Goal: Communication & Community: Participate in discussion

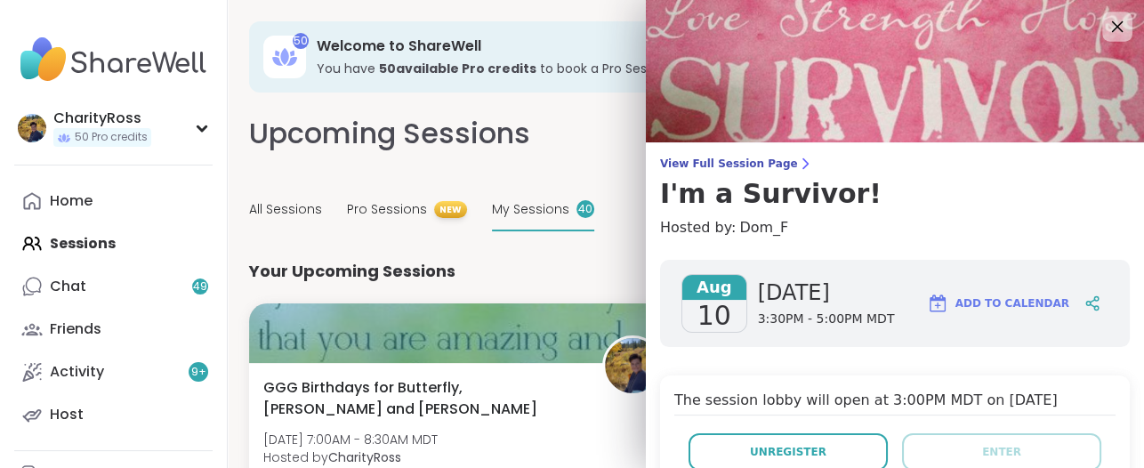
click at [1106, 20] on icon at bounding box center [1117, 26] width 22 height 22
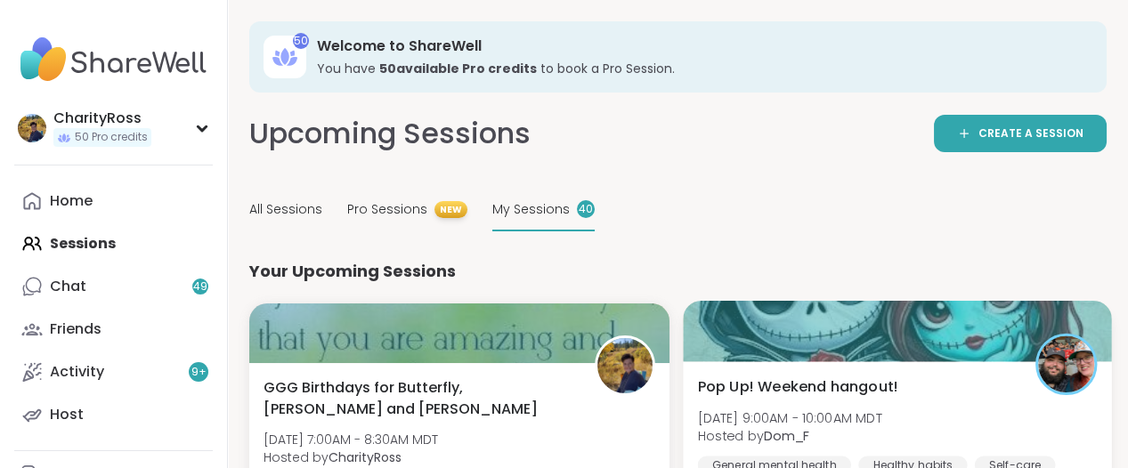
click at [967, 382] on div "Pop Up! Weekend hangout! [DATE] 9:00AM - 10:00AM MDT Hosted by Dom_F General me…" at bounding box center [896, 425] width 399 height 98
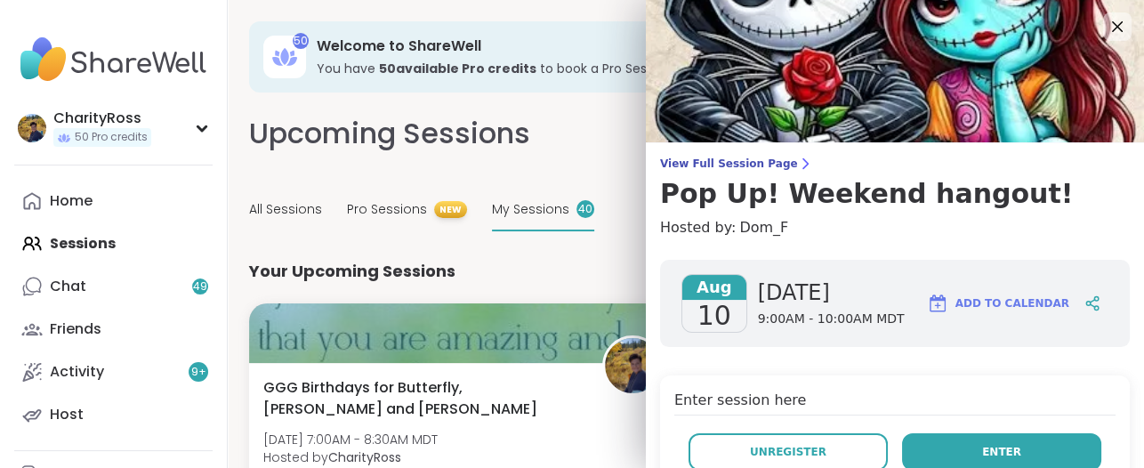
click at [993, 457] on button "Enter" at bounding box center [1001, 451] width 199 height 37
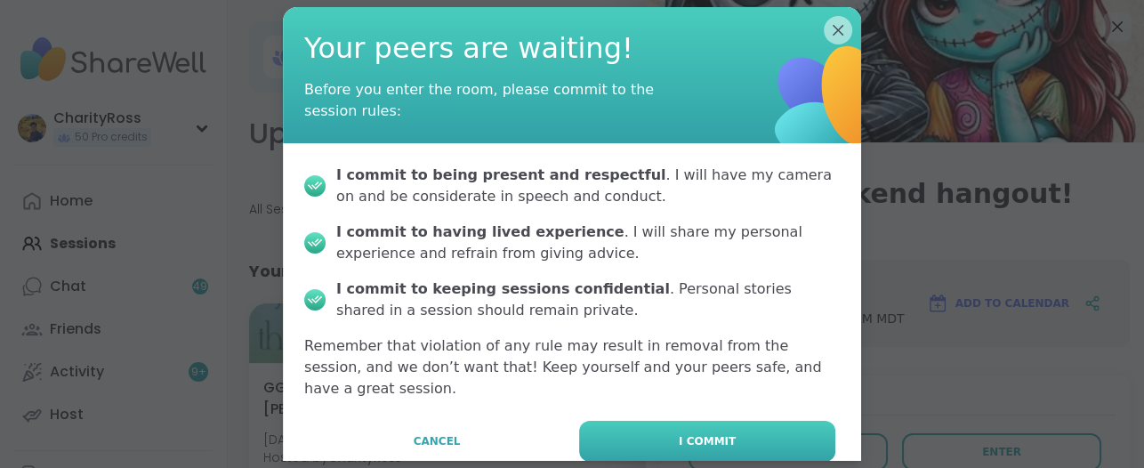
click at [759, 424] on button "I commit" at bounding box center [707, 441] width 256 height 41
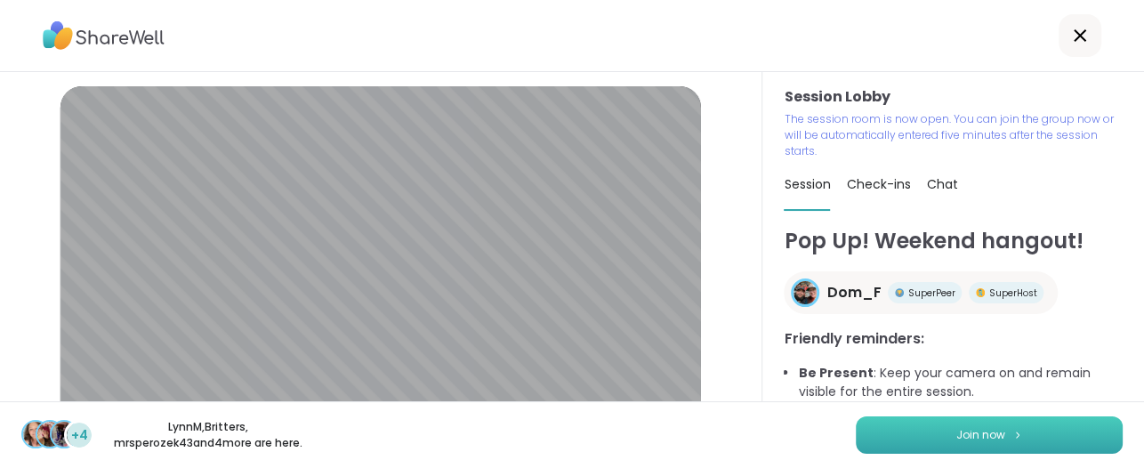
click at [865, 438] on button "Join now" at bounding box center [989, 434] width 267 height 37
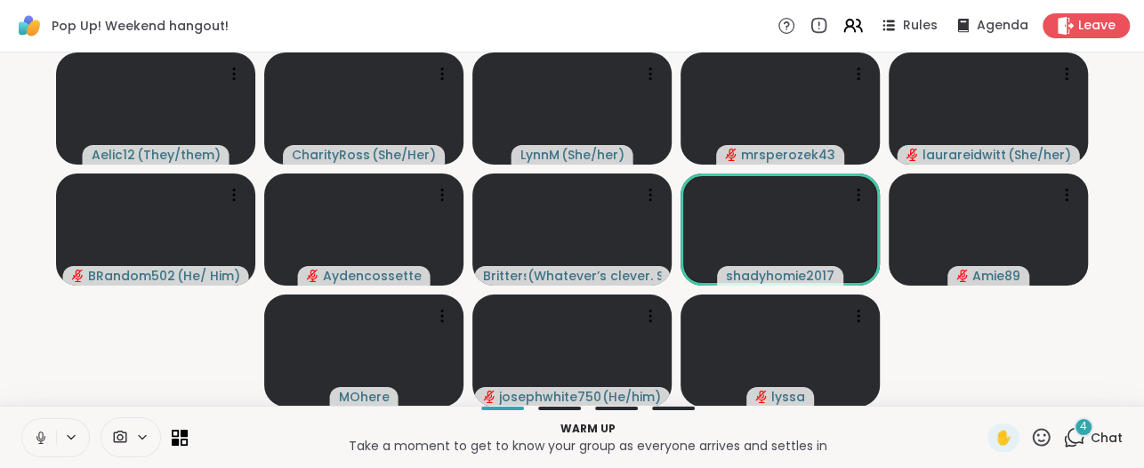
click at [37, 433] on icon at bounding box center [41, 438] width 16 height 16
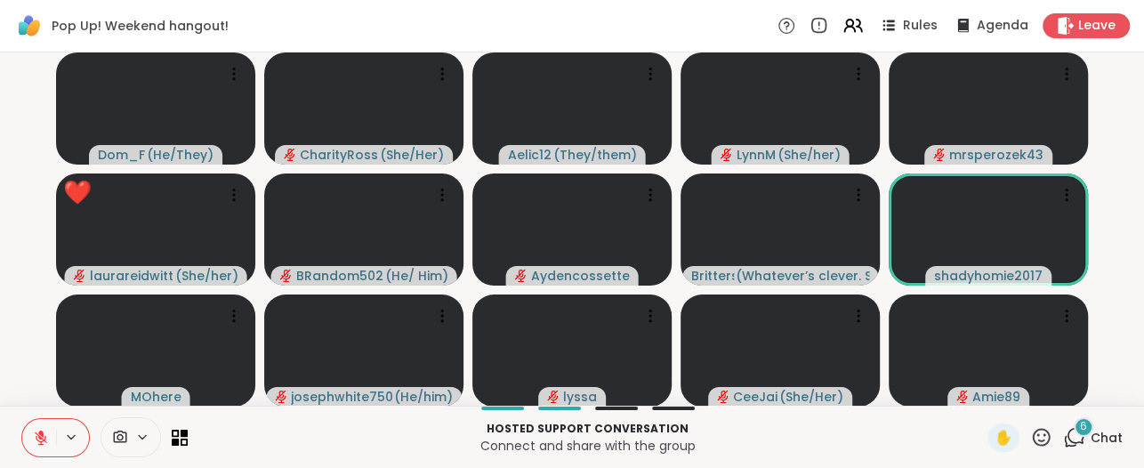
click at [1031, 432] on icon at bounding box center [1042, 437] width 22 height 22
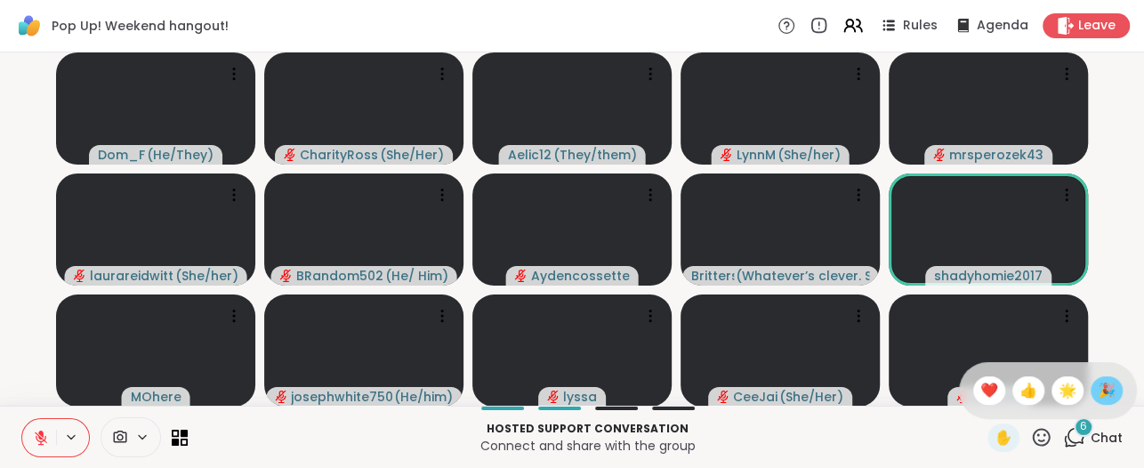
click at [1098, 392] on span "🎉" at bounding box center [1107, 390] width 18 height 21
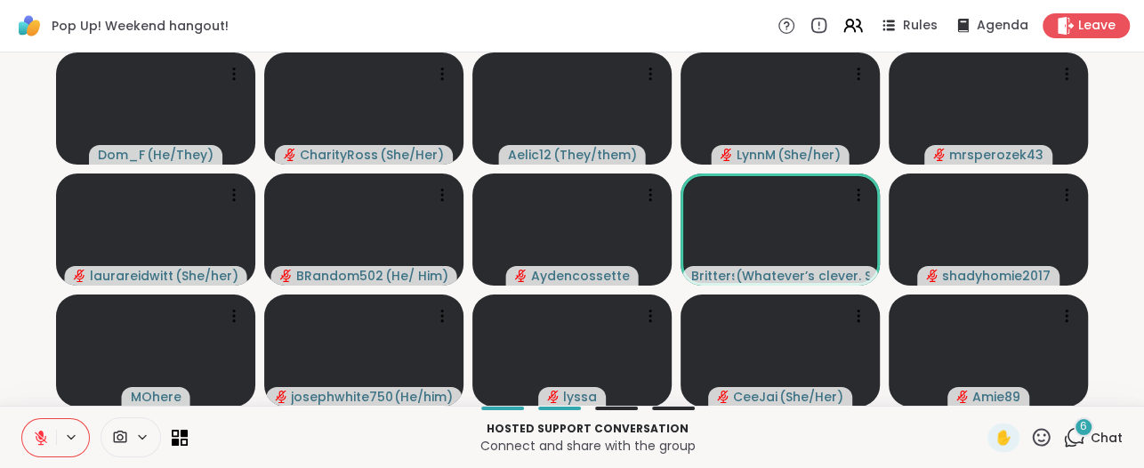
click at [1065, 437] on icon at bounding box center [1074, 437] width 22 height 22
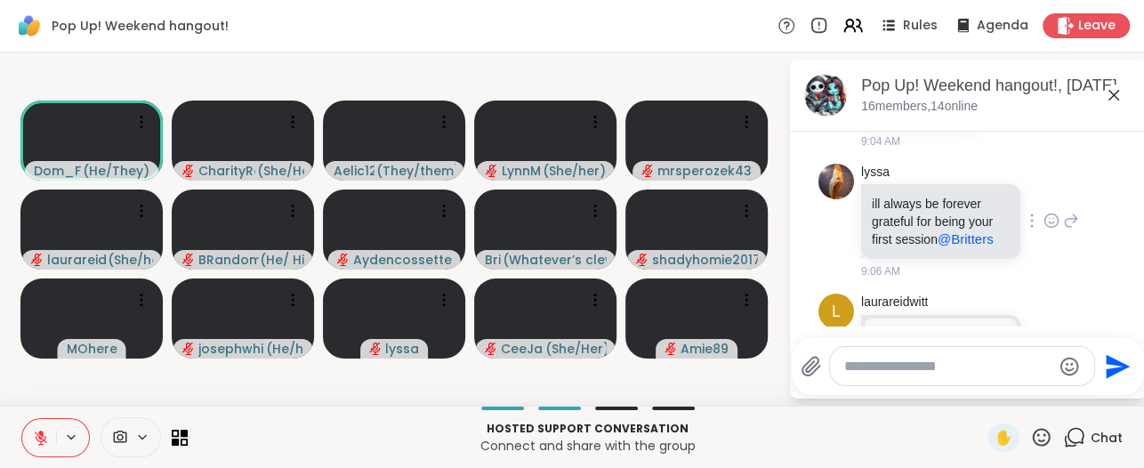
scroll to position [806, 0]
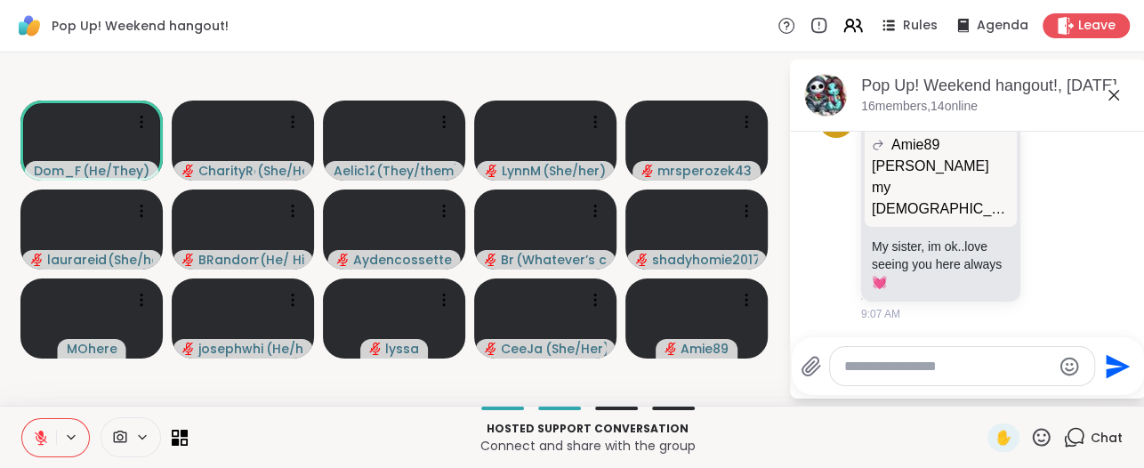
click at [1115, 94] on icon at bounding box center [1114, 95] width 21 height 21
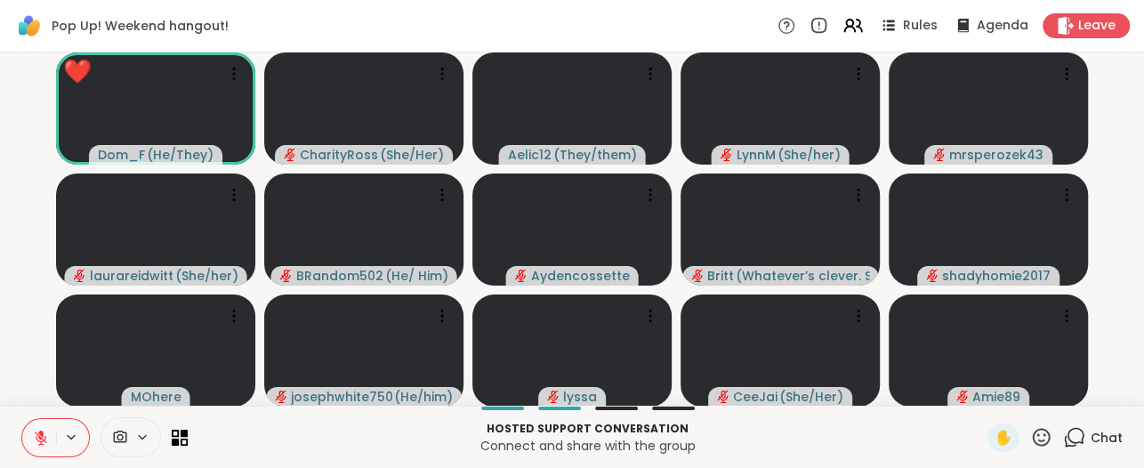
click at [1031, 437] on icon at bounding box center [1042, 437] width 22 height 22
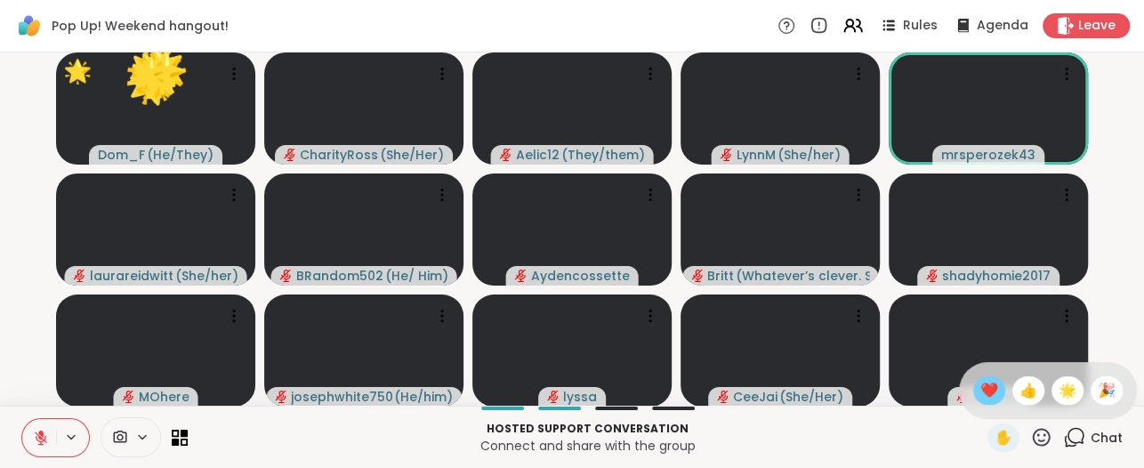
click at [981, 387] on span "❤️" at bounding box center [990, 390] width 18 height 21
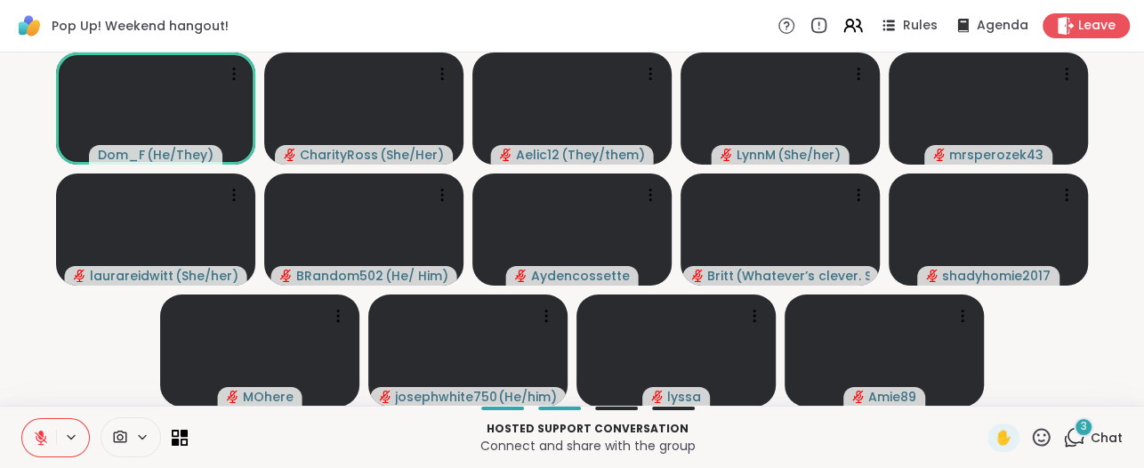
click at [42, 442] on icon at bounding box center [41, 438] width 16 height 16
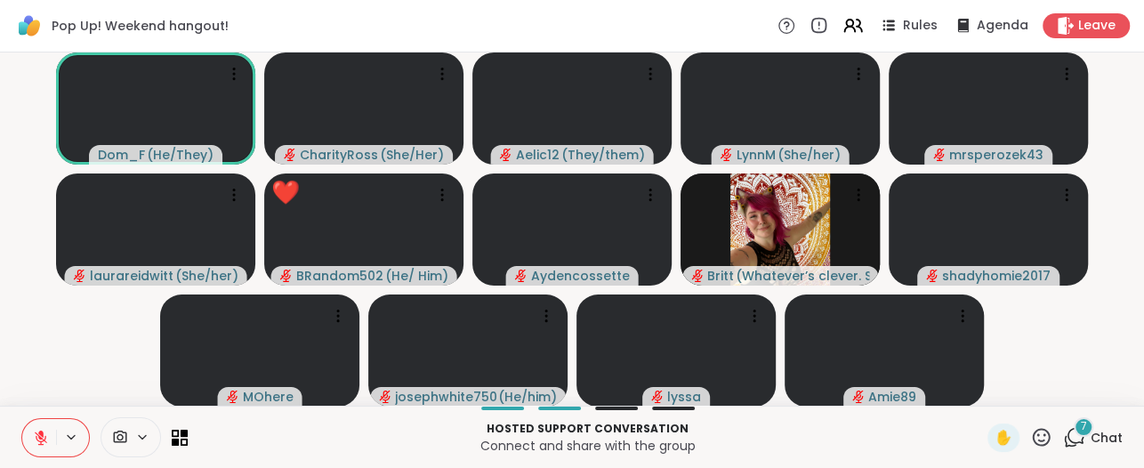
click at [1063, 433] on icon at bounding box center [1074, 437] width 22 height 22
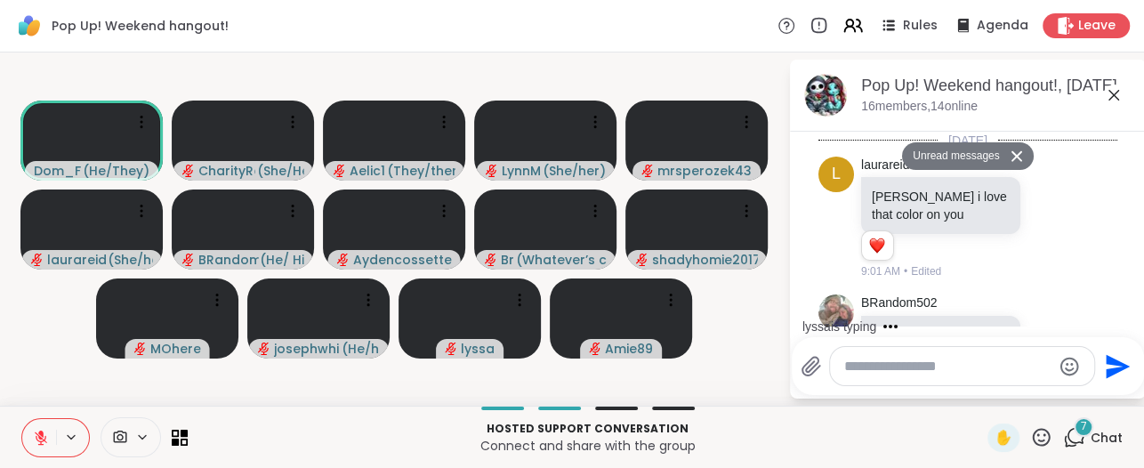
click at [851, 372] on textarea "Type your message" at bounding box center [948, 367] width 207 height 18
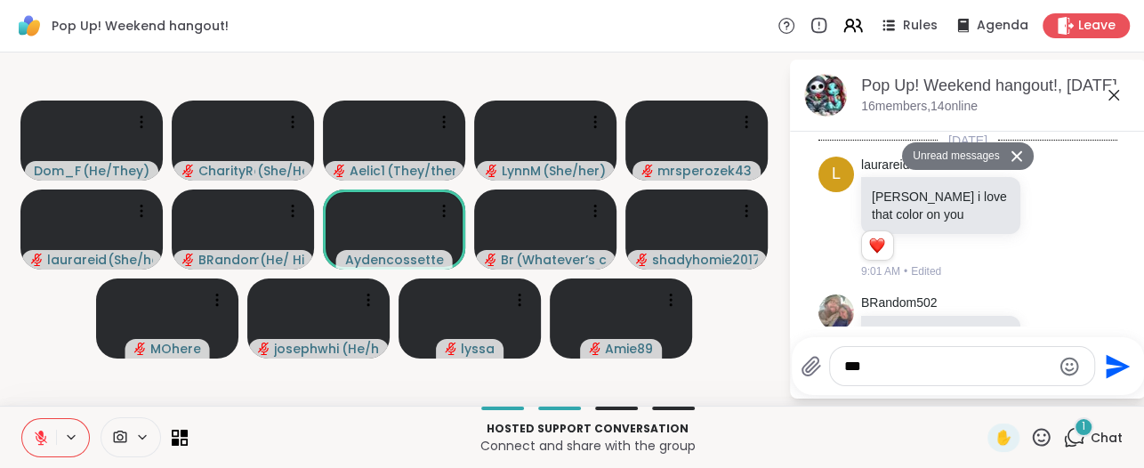
scroll to position [1967, 0]
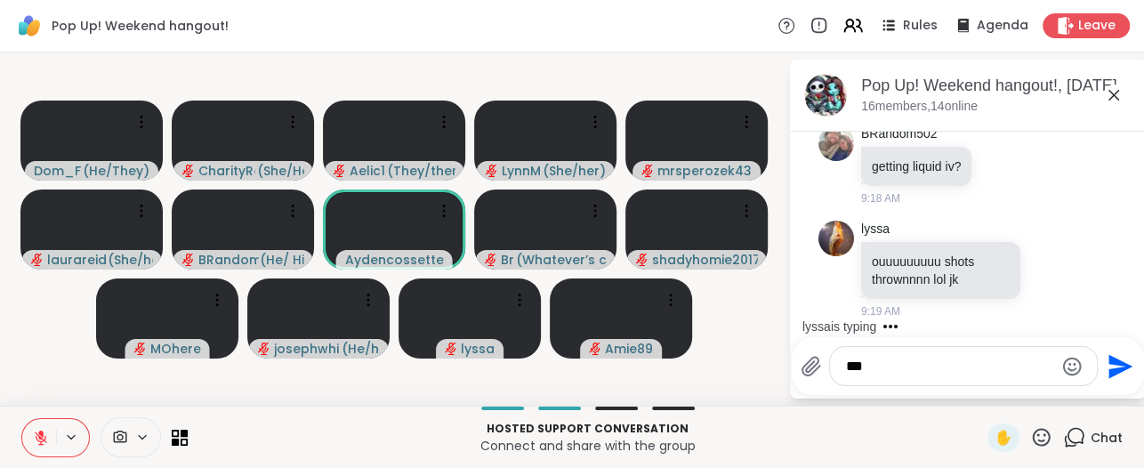
type textarea "***"
click at [1109, 362] on icon "Send" at bounding box center [1121, 366] width 24 height 24
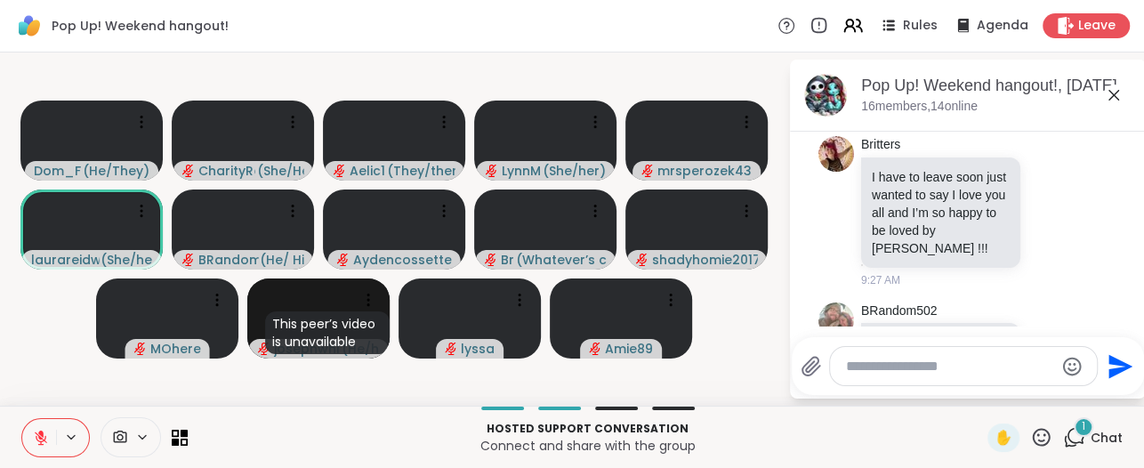
scroll to position [3619, 0]
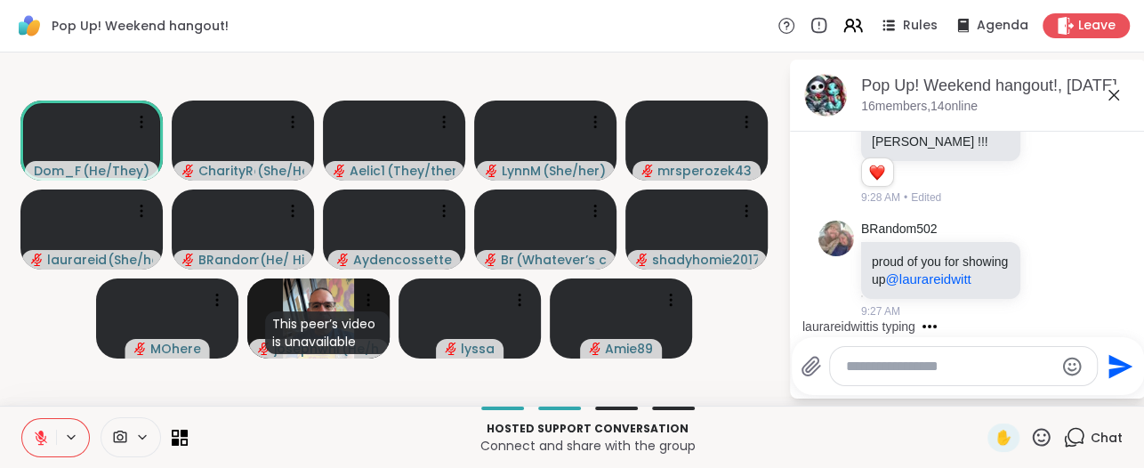
drag, startPoint x: 909, startPoint y: 458, endPoint x: 33, endPoint y: 435, distance: 876.0
click at [33, 435] on button at bounding box center [39, 437] width 34 height 37
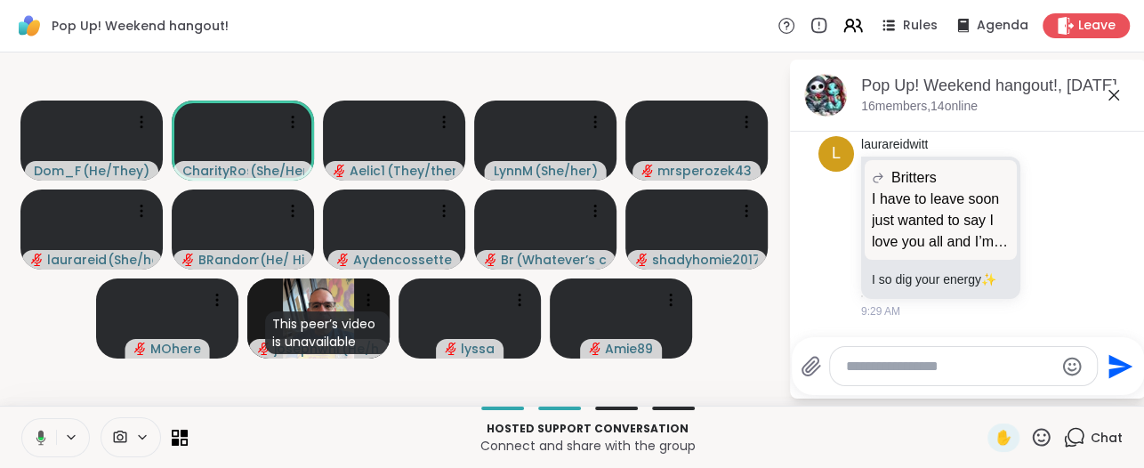
scroll to position [3885, 0]
click at [45, 449] on button at bounding box center [38, 437] width 36 height 37
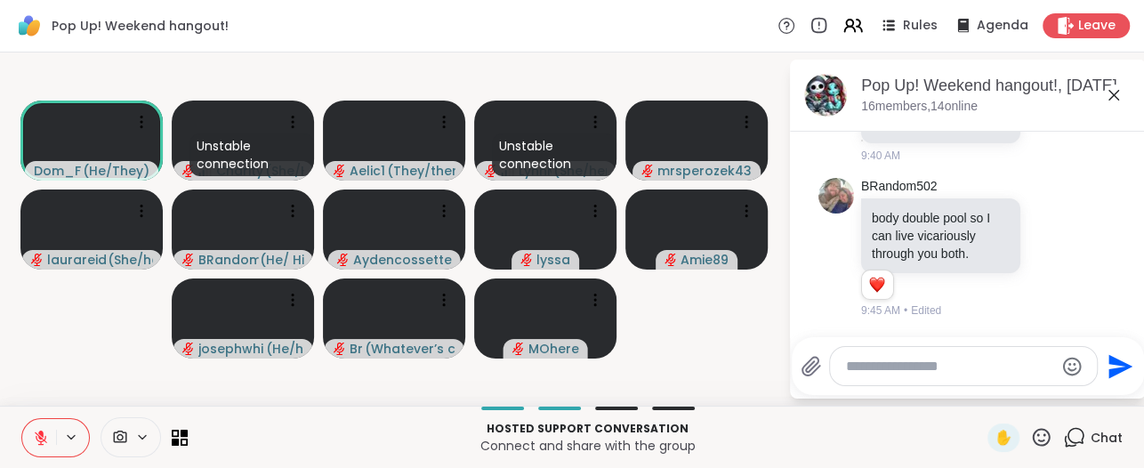
scroll to position [4626, 0]
click at [35, 436] on icon at bounding box center [41, 438] width 16 height 16
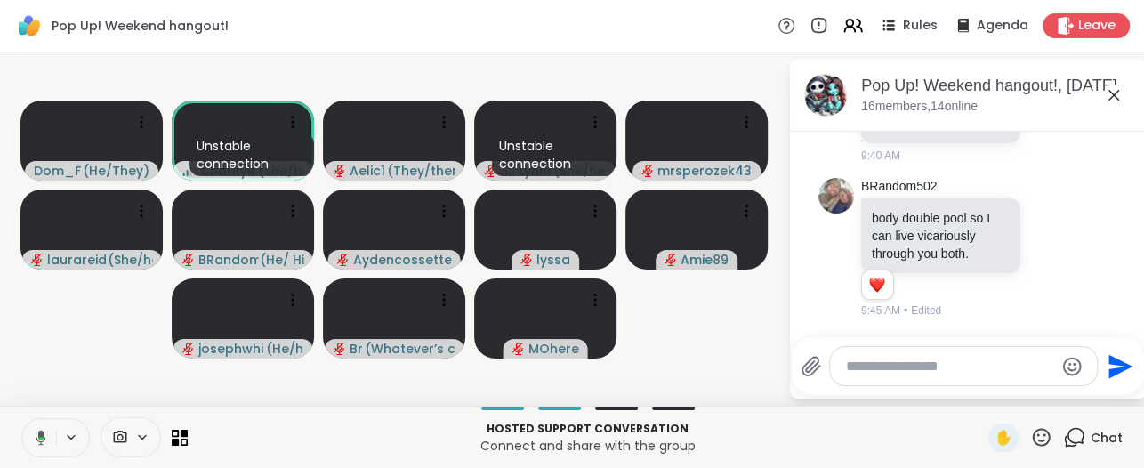
click at [36, 436] on icon at bounding box center [38, 438] width 16 height 16
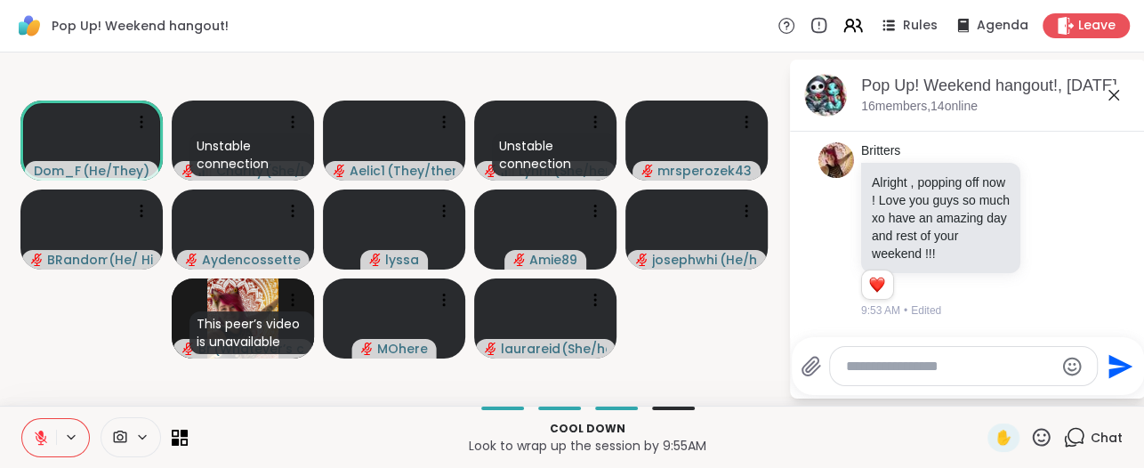
scroll to position [5137, 0]
click at [847, 363] on textarea "Type your message" at bounding box center [949, 367] width 207 height 18
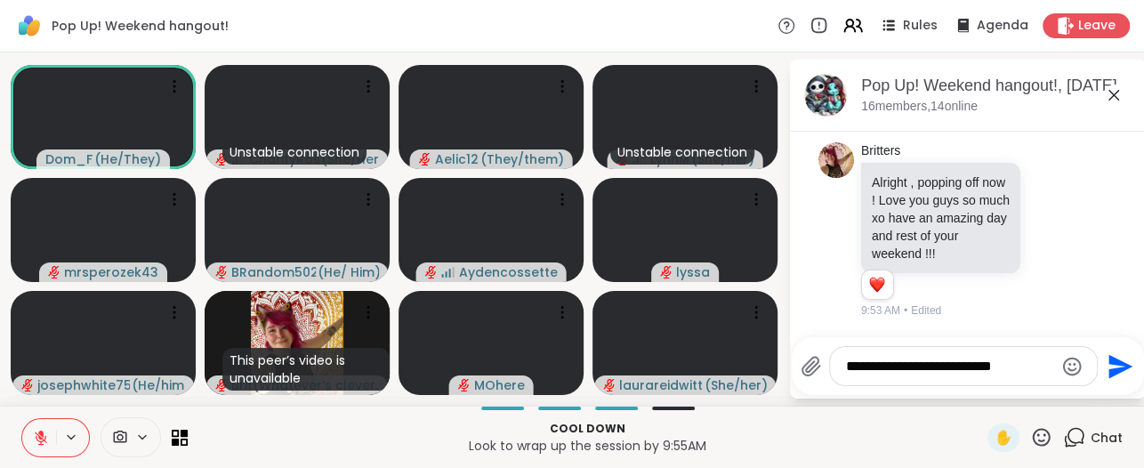
type textarea "**********"
click at [1120, 368] on icon "Send" at bounding box center [1121, 366] width 24 height 24
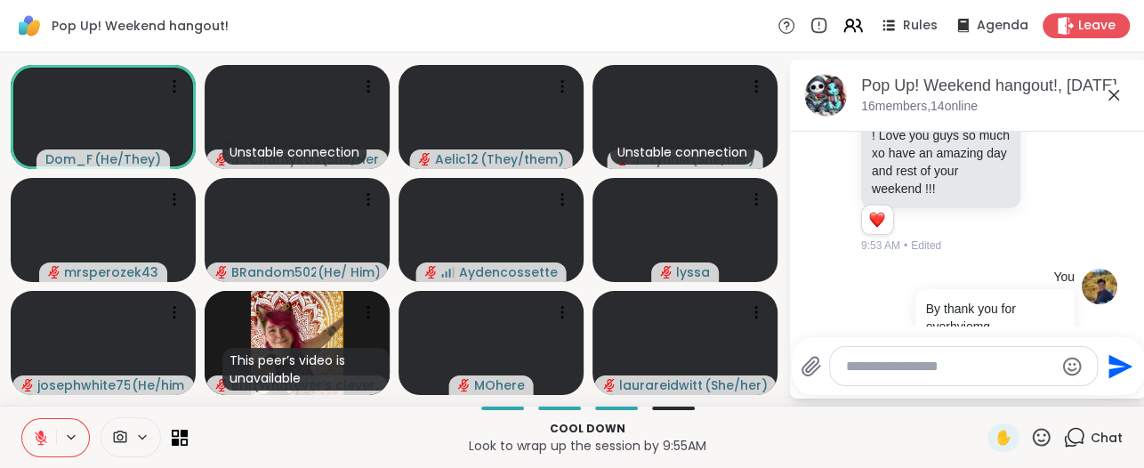
scroll to position [5249, 0]
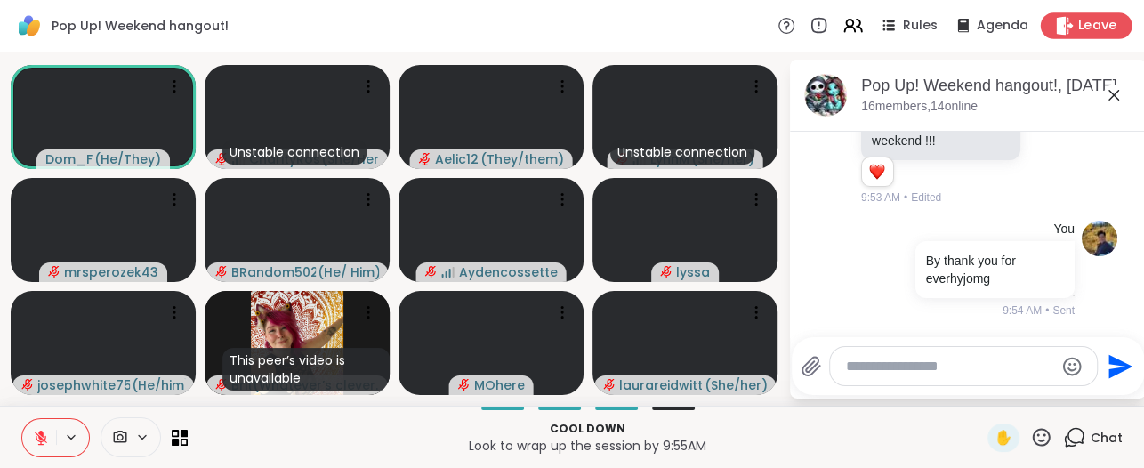
click at [1084, 20] on span "Leave" at bounding box center [1098, 26] width 39 height 19
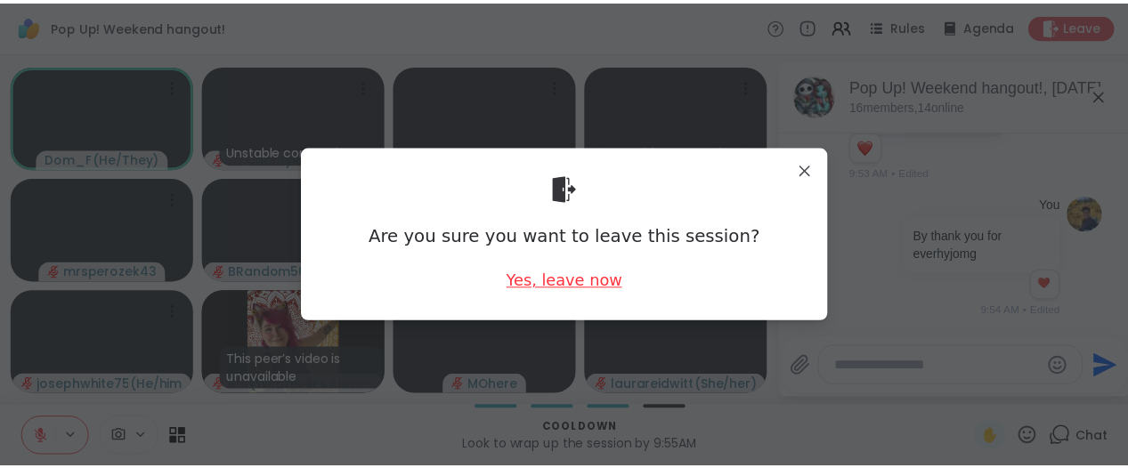
scroll to position [5275, 0]
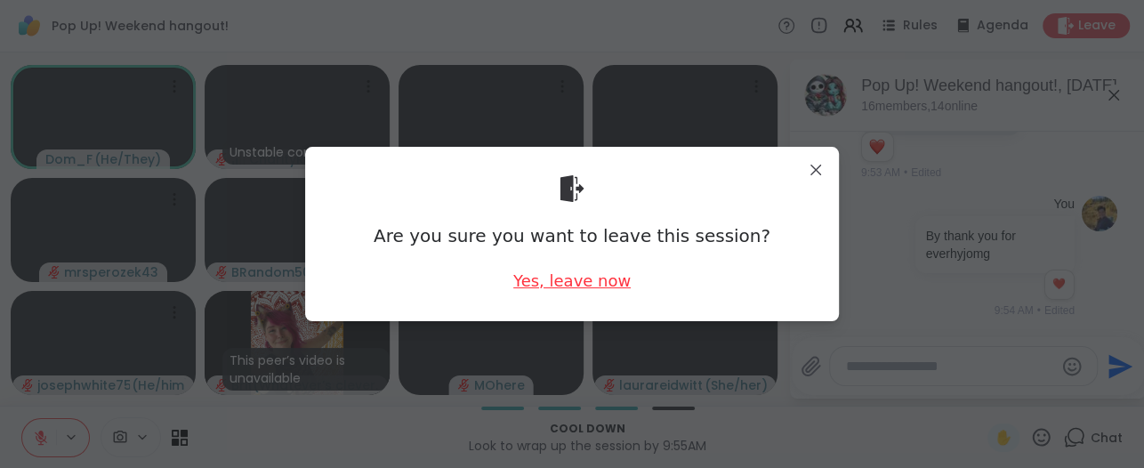
click at [572, 284] on div "Yes, leave now" at bounding box center [571, 281] width 117 height 22
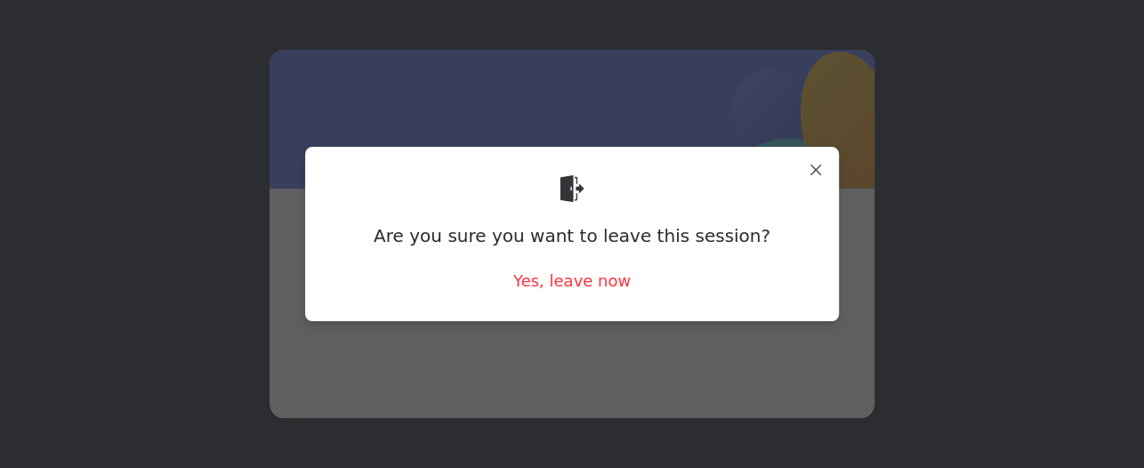
click at [571, 282] on span at bounding box center [572, 279] width 520 height 96
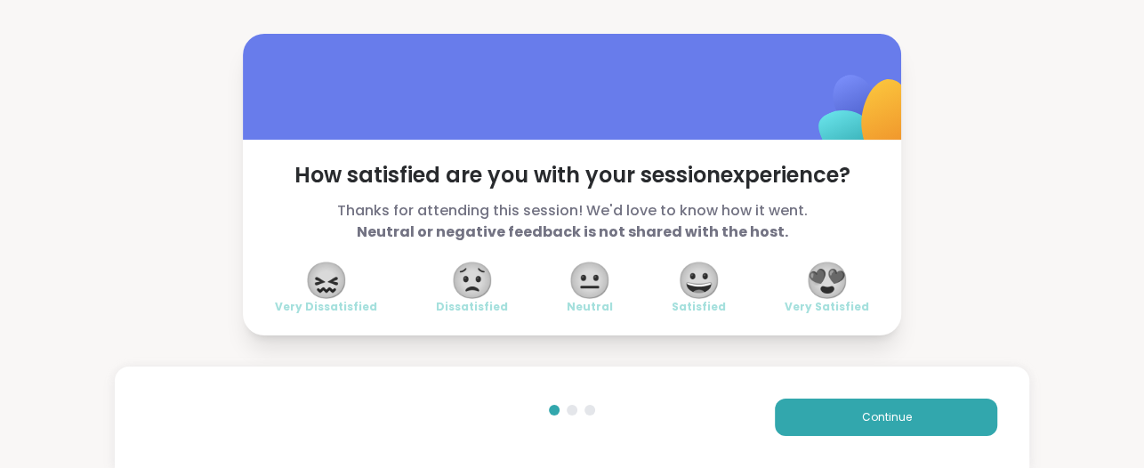
click at [818, 285] on span "😍" at bounding box center [827, 280] width 44 height 32
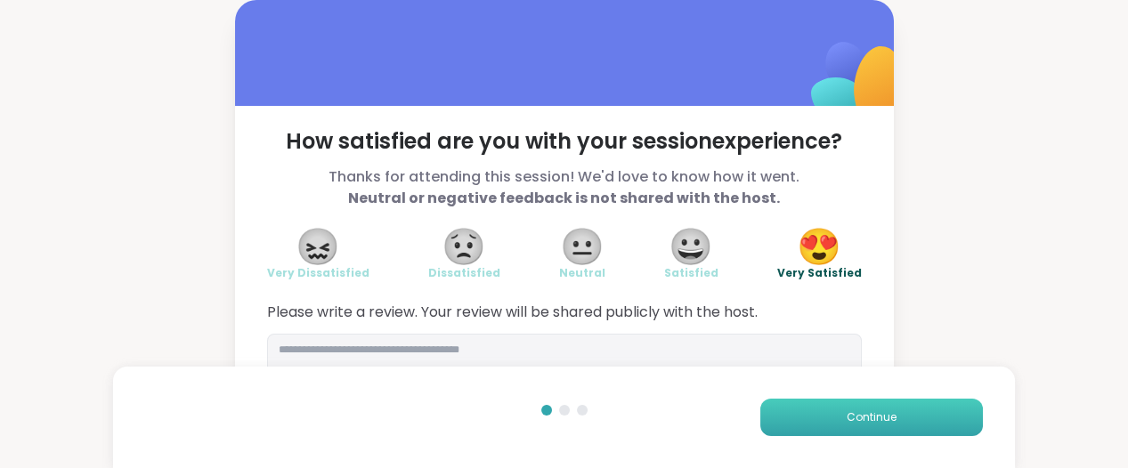
click at [812, 425] on button "Continue" at bounding box center [871, 417] width 222 height 37
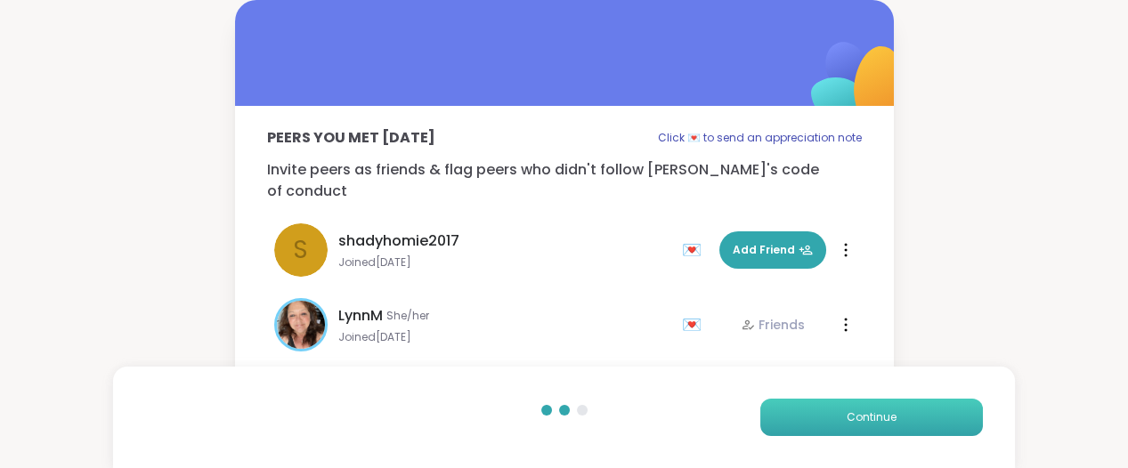
click at [812, 425] on button "Continue" at bounding box center [871, 417] width 222 height 37
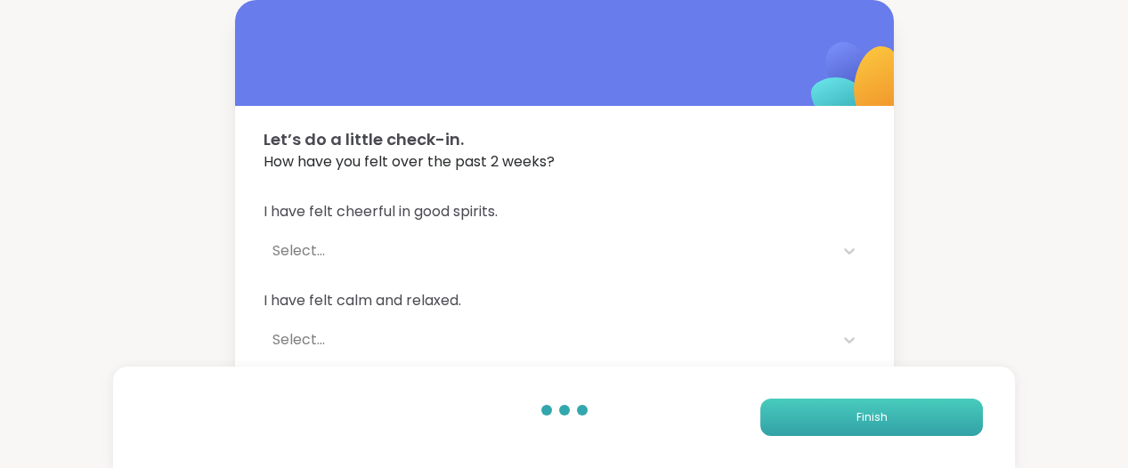
click at [812, 425] on button "Finish" at bounding box center [871, 417] width 222 height 37
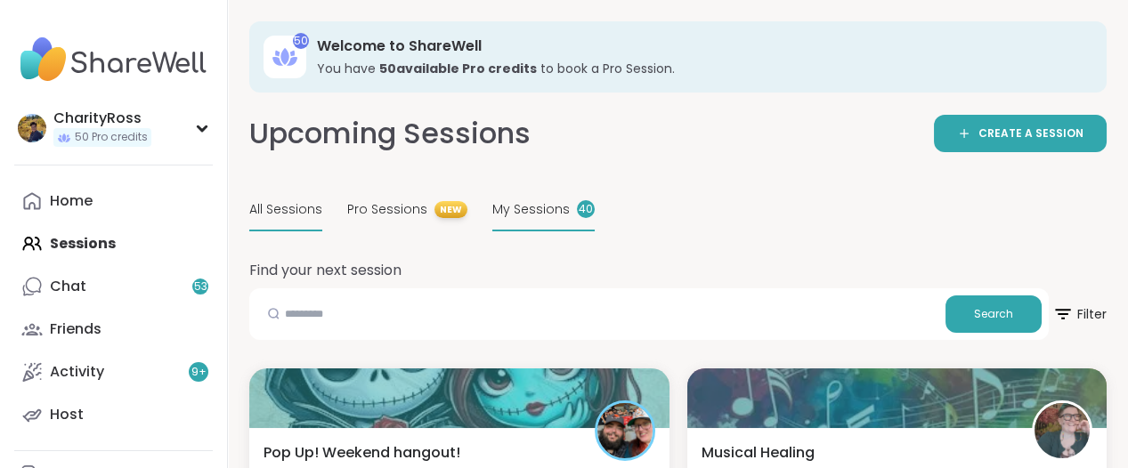
click at [497, 228] on div "My Sessions 40" at bounding box center [543, 211] width 102 height 42
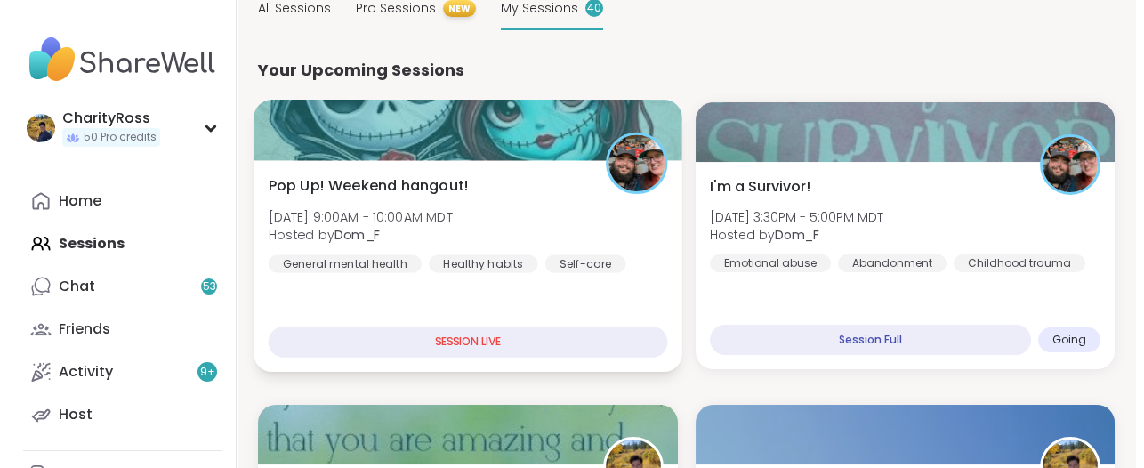
scroll to position [222, 0]
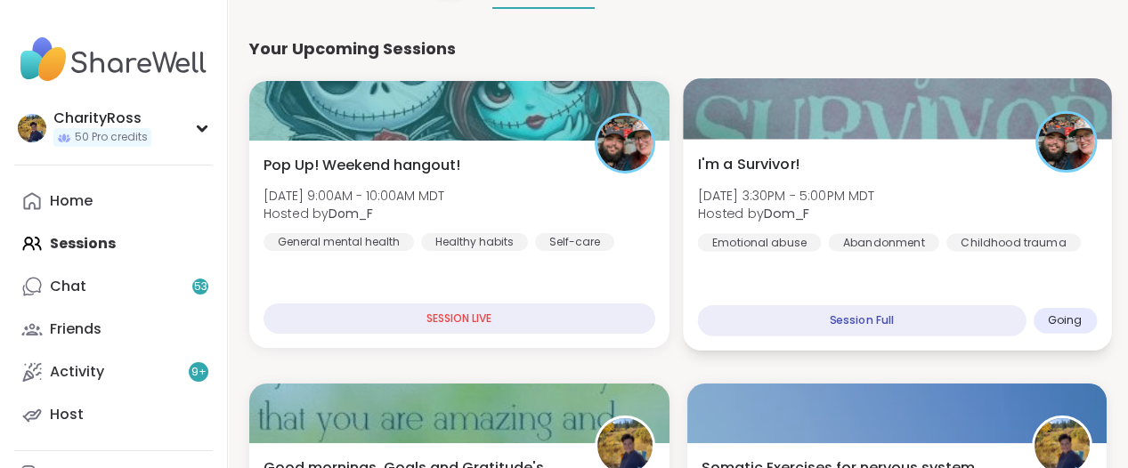
click at [711, 259] on div "I'm a Survivor! [DATE] 3:30PM - 5:00PM MDT Hosted by Dom_F Emotional abuse Aban…" at bounding box center [897, 245] width 428 height 212
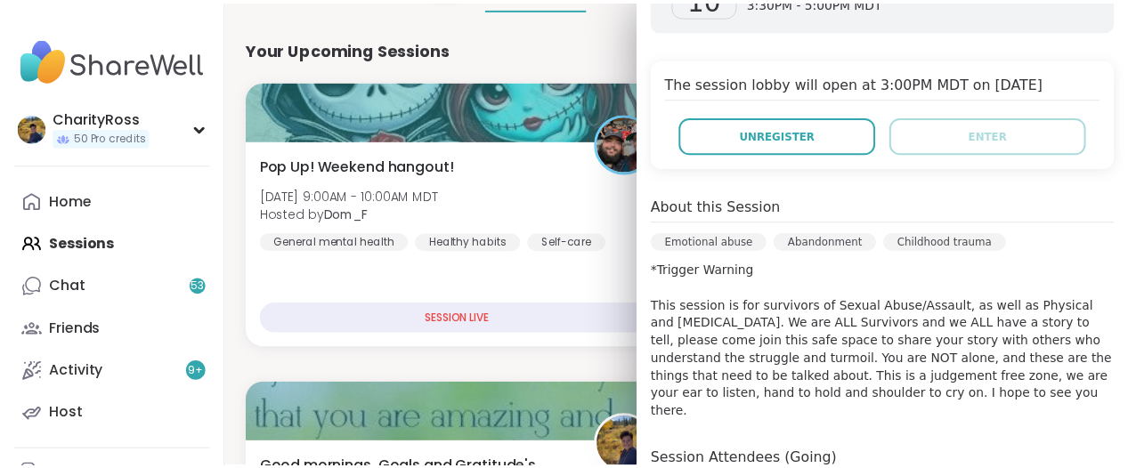
scroll to position [445, 0]
